Goal: Task Accomplishment & Management: Manage account settings

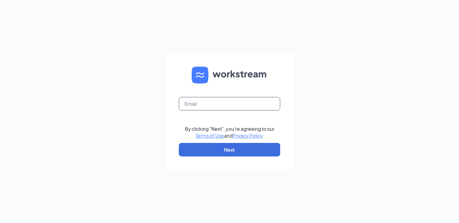
click at [217, 107] on input "text" at bounding box center [229, 104] width 101 height 14
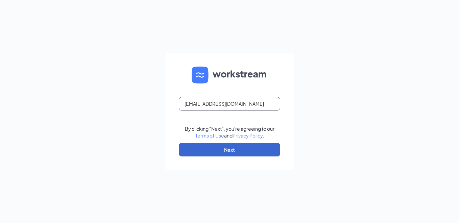
type input "k750031@kfc.com"
click at [222, 151] on button "Next" at bounding box center [229, 150] width 101 height 14
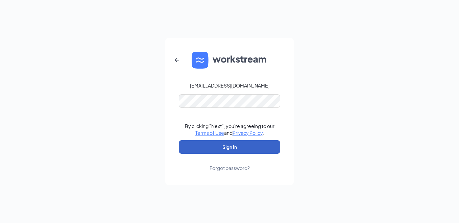
click at [223, 148] on button "Sign In" at bounding box center [229, 147] width 101 height 14
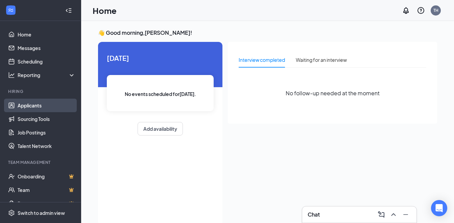
click at [40, 108] on link "Applicants" at bounding box center [47, 106] width 58 height 14
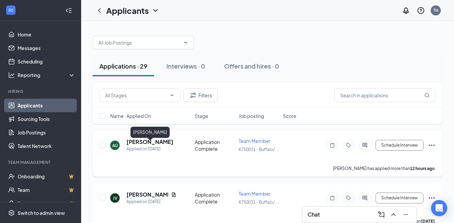
click at [164, 146] on h5 "[PERSON_NAME]" at bounding box center [149, 141] width 47 height 7
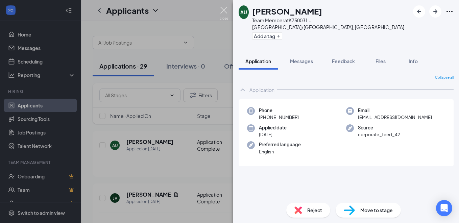
click at [225, 8] on img at bounding box center [224, 13] width 8 height 13
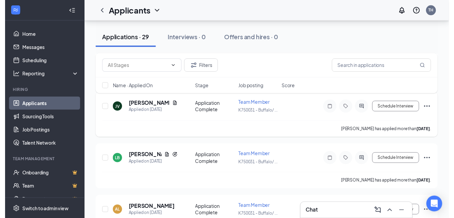
scroll to position [101, 0]
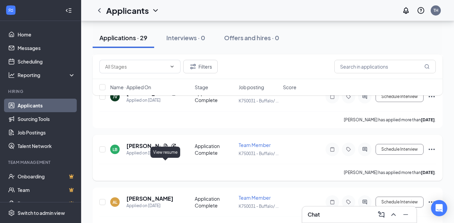
click at [167, 149] on icon "Document" at bounding box center [165, 145] width 5 height 5
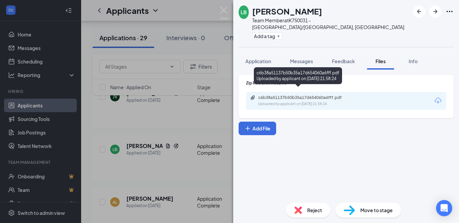
click at [276, 101] on div "Uploaded by applicant on [DATE] 21:58:24" at bounding box center [308, 103] width 101 height 5
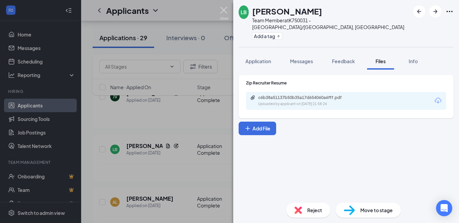
click at [222, 13] on img at bounding box center [224, 13] width 8 height 13
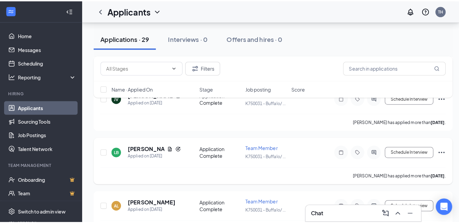
scroll to position [68, 0]
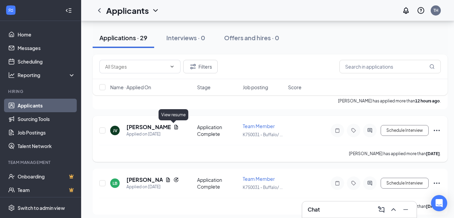
click at [174, 128] on icon "Document" at bounding box center [176, 127] width 4 height 4
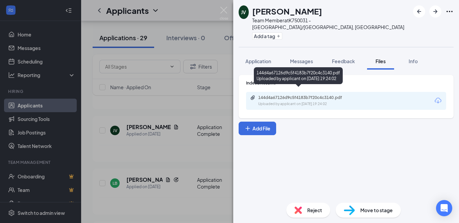
click at [285, 95] on div "144d4a67126d9c5f4183b7f20c4c3140.pdf" at bounding box center [305, 97] width 95 height 5
